Goal: Information Seeking & Learning: Learn about a topic

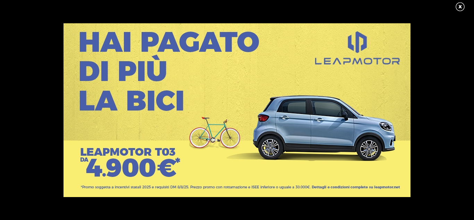
click at [459, 5] on link at bounding box center [463, 7] width 17 height 10
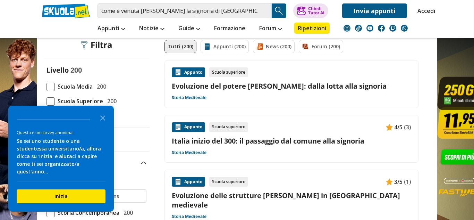
scroll to position [57, 0]
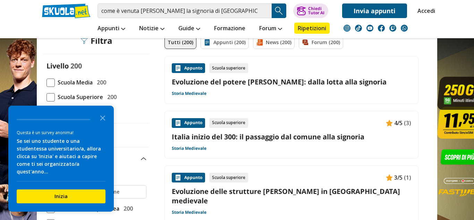
click at [50, 82] on span at bounding box center [51, 82] width 8 height 8
click at [47, 82] on input "Scuola Media 200" at bounding box center [47, 82] width 0 height 0
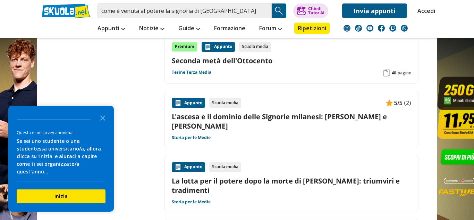
scroll to position [929, 0]
